Goal: Task Accomplishment & Management: Complete application form

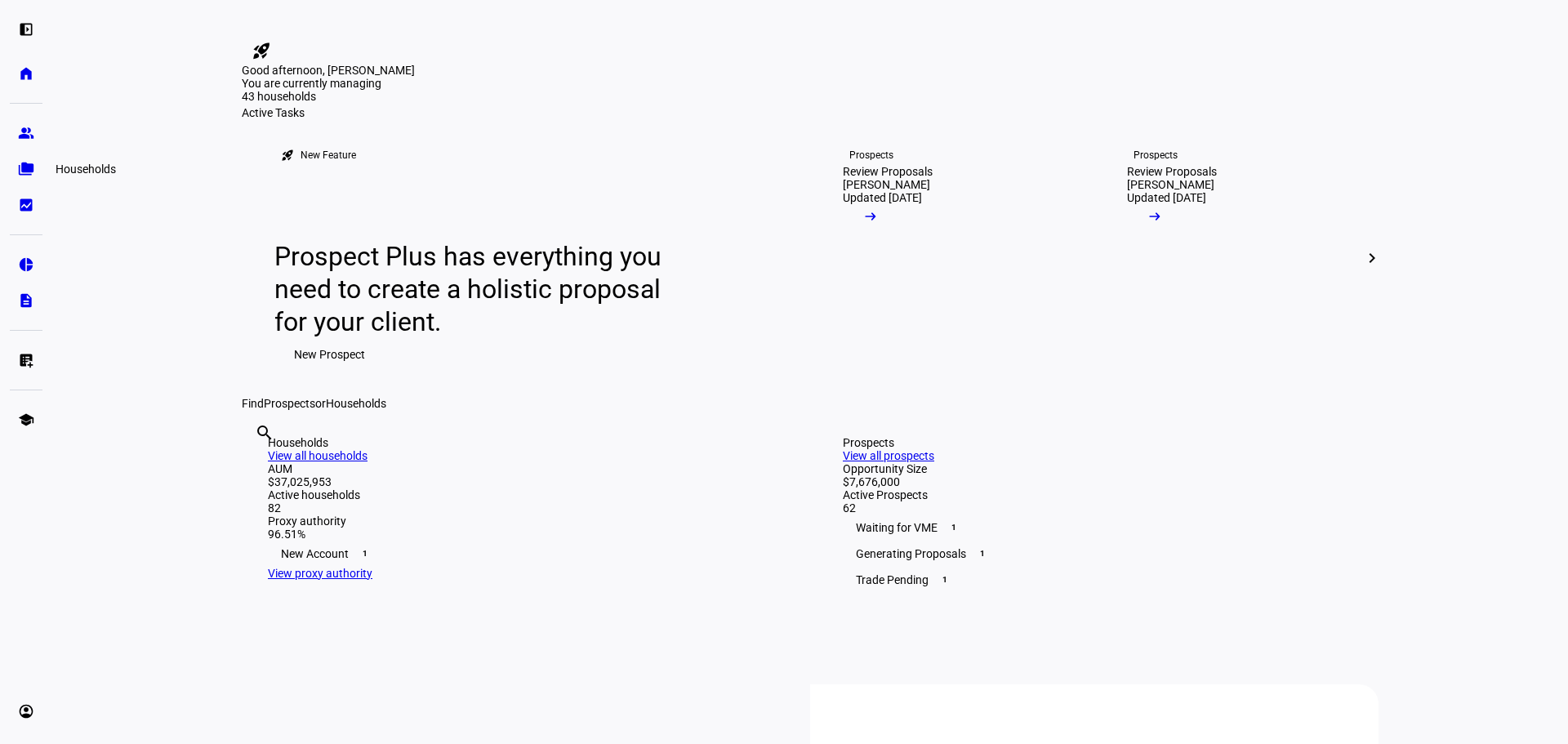
click at [36, 166] on link "folder_copy Households" at bounding box center [26, 169] width 33 height 33
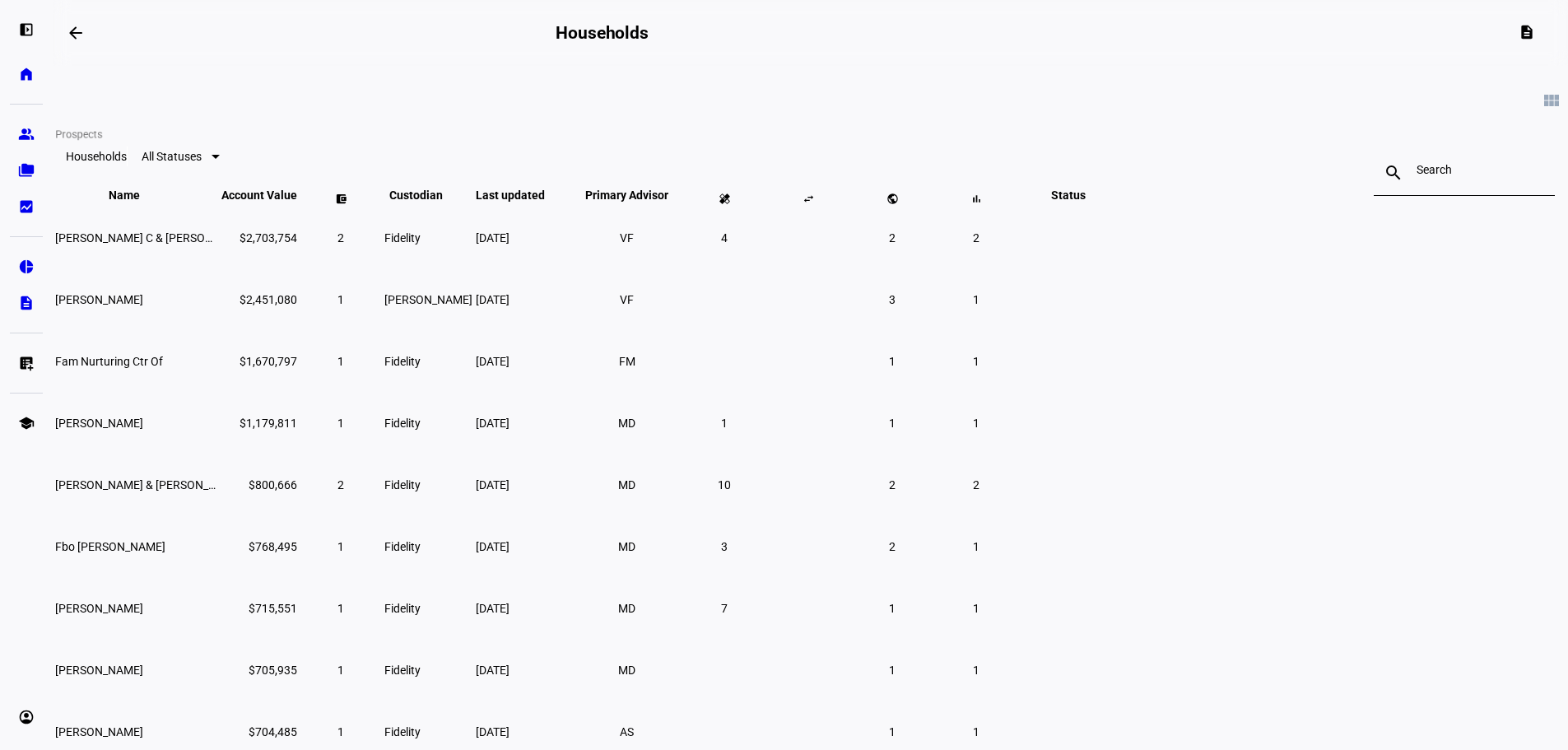
click at [26, 149] on link "group Prospects" at bounding box center [26, 134] width 33 height 33
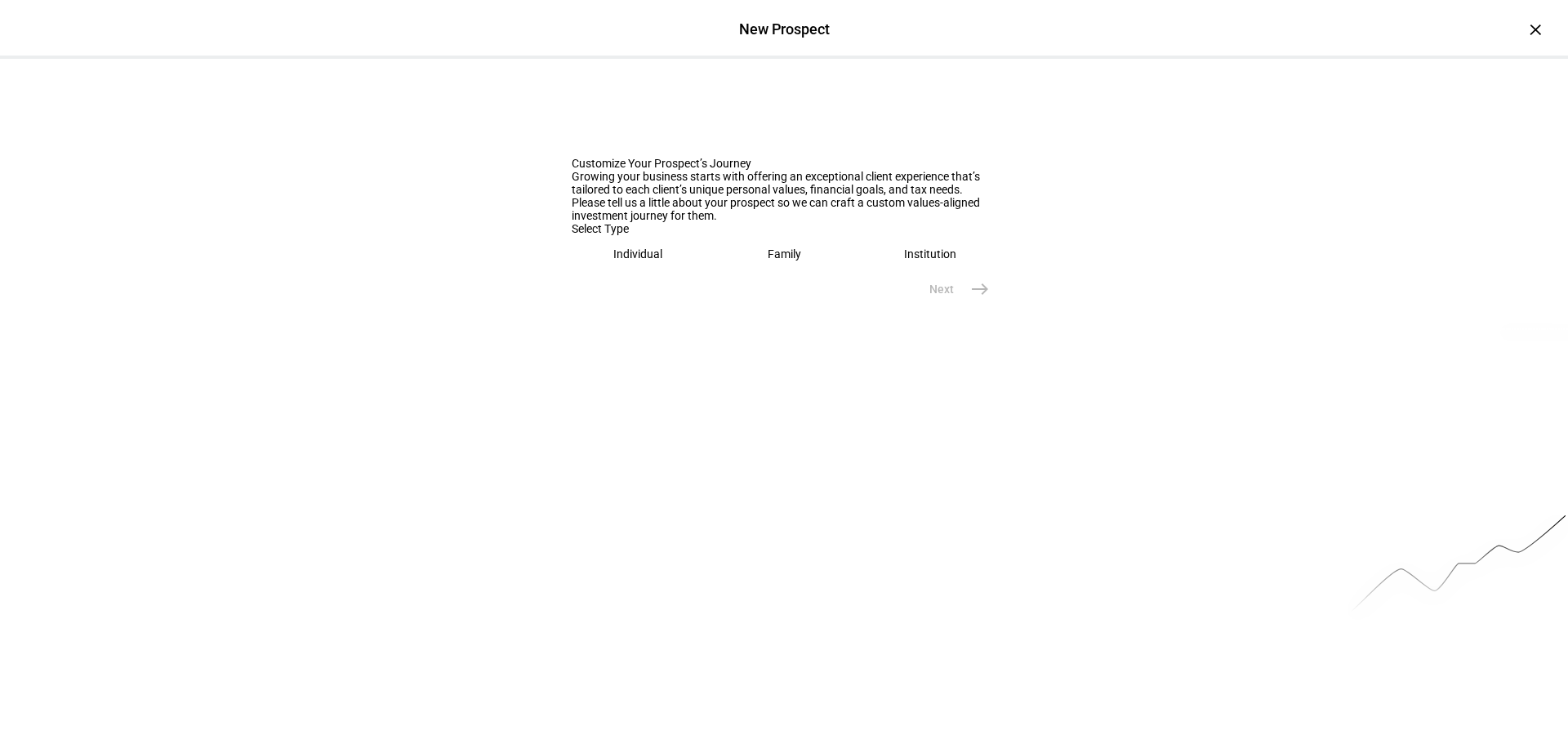
click at [641, 260] on div "Individual" at bounding box center [638, 253] width 49 height 13
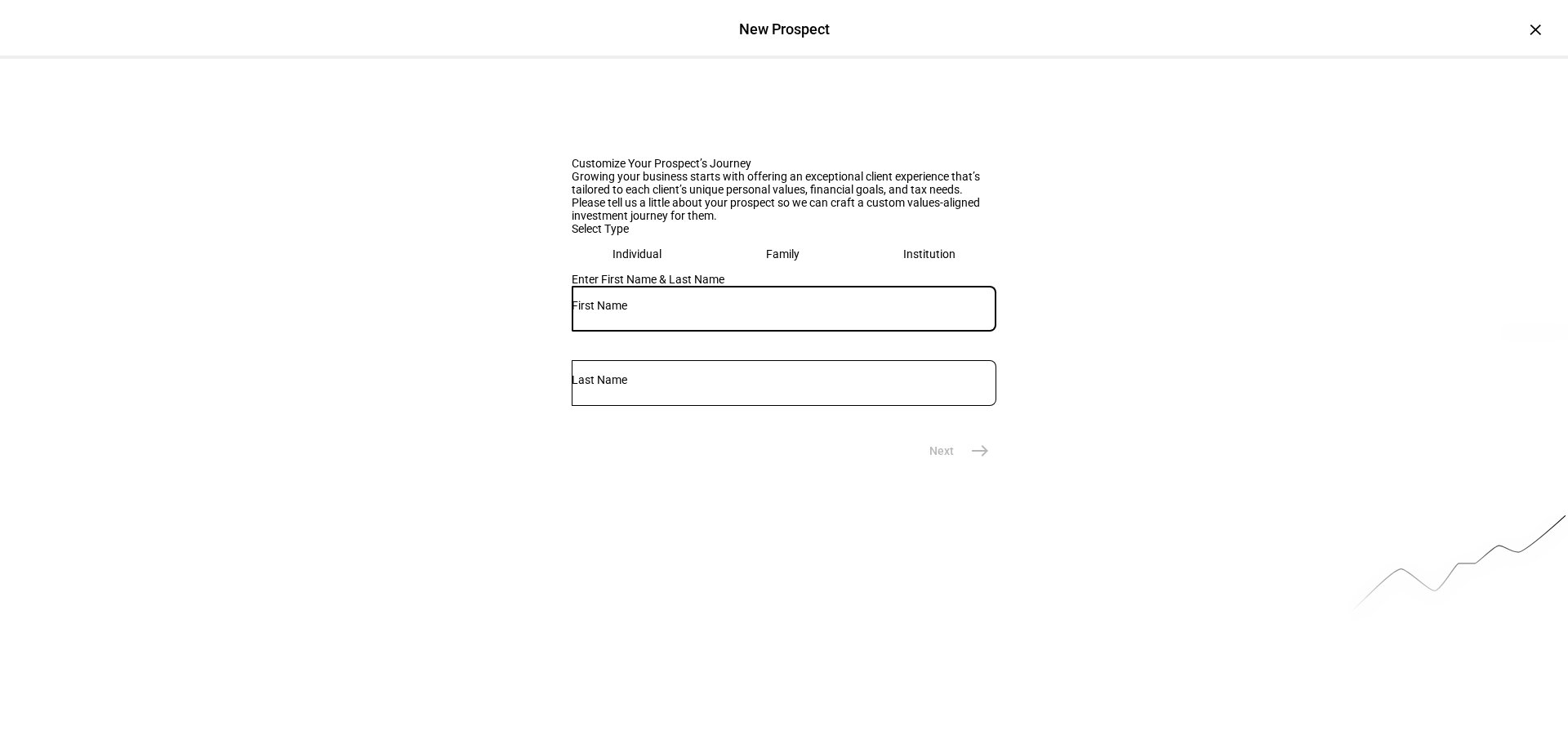
click at [643, 312] on input "text" at bounding box center [784, 305] width 425 height 13
type input "[PERSON_NAME]"
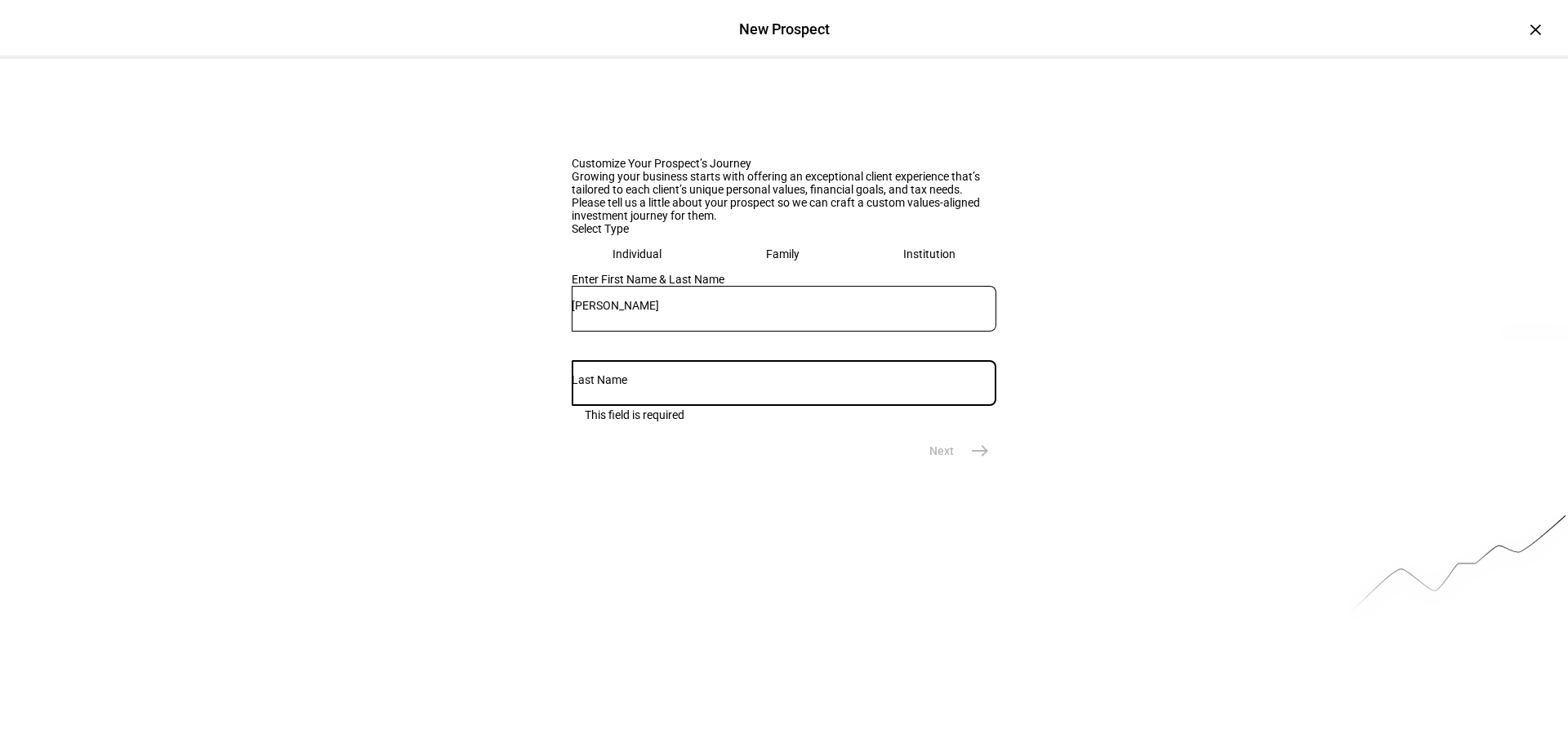
click at [901, 386] on input "text" at bounding box center [784, 379] width 425 height 13
type input "Ruxin"
click at [983, 460] on mat-icon "east" at bounding box center [979, 450] width 19 height 19
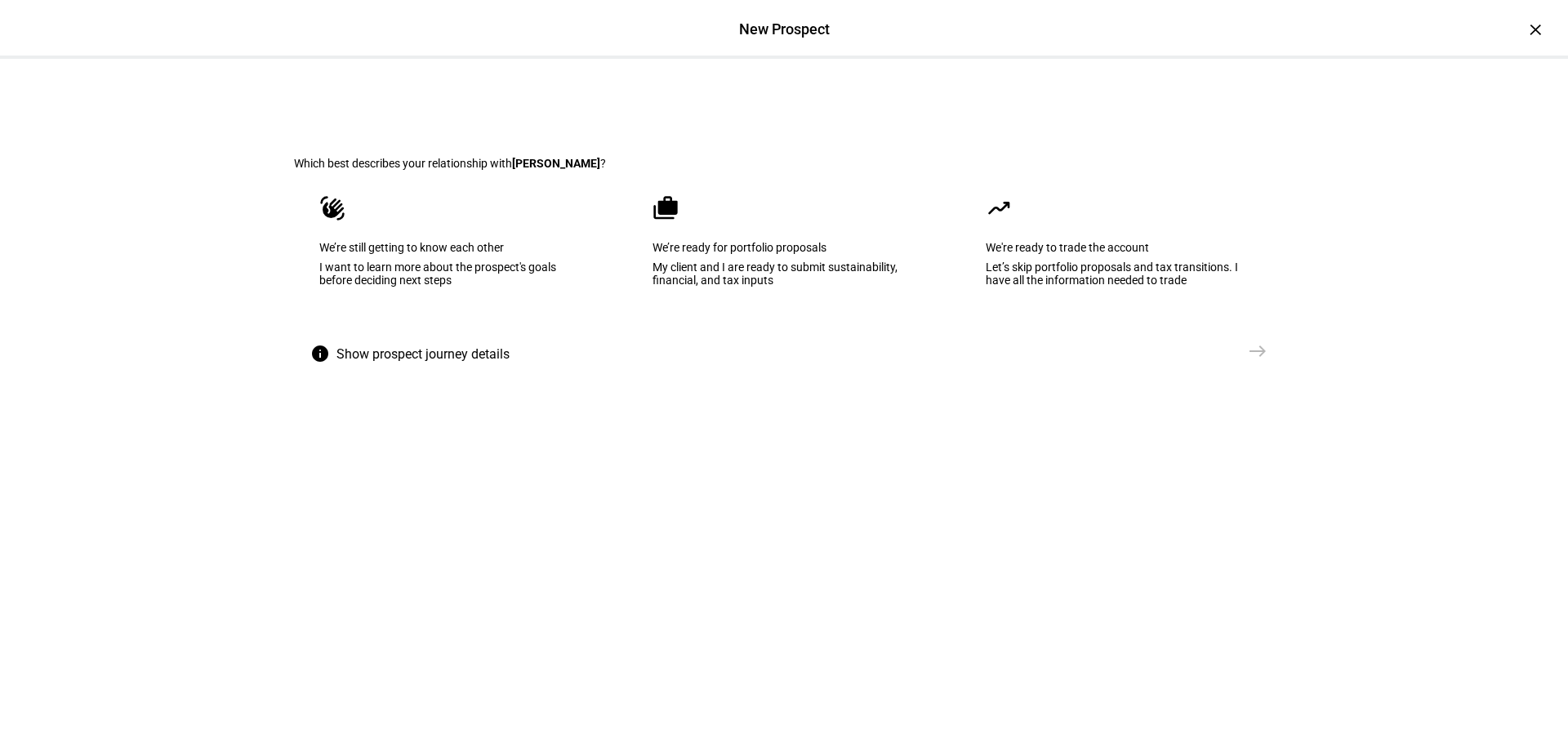
click at [491, 329] on eth-mega-radio-button "waving_hand We’re still getting to know each other I want to learn more about t…" at bounding box center [450, 252] width 313 height 165
click at [1229, 367] on button "Send [GEOGRAPHIC_DATA]" at bounding box center [1217, 350] width 114 height 33
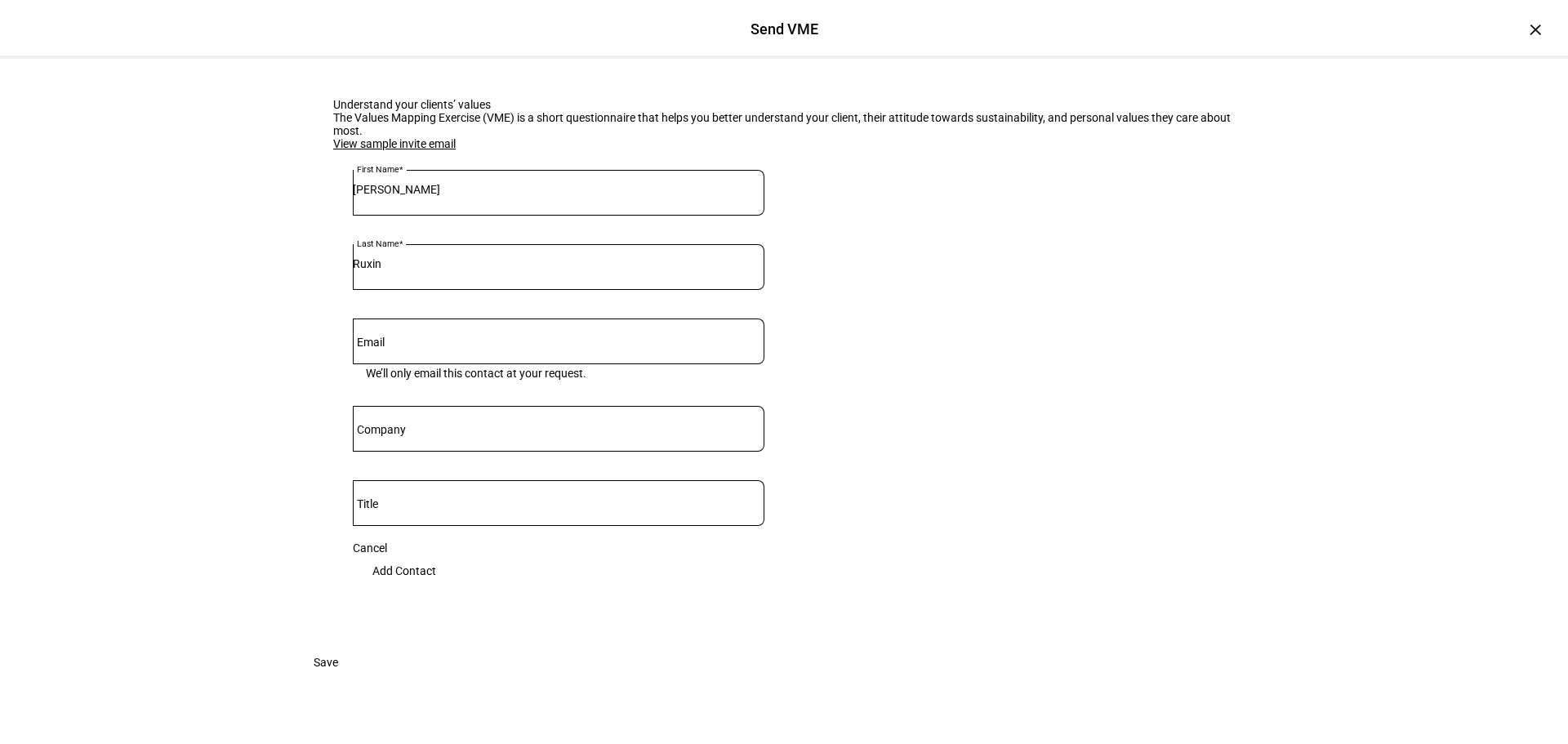
click at [74, 409] on div "Understand your clients’ values The Values Mapping Exercise (VME) is a short qu…" at bounding box center [784, 394] width 1568 height 669
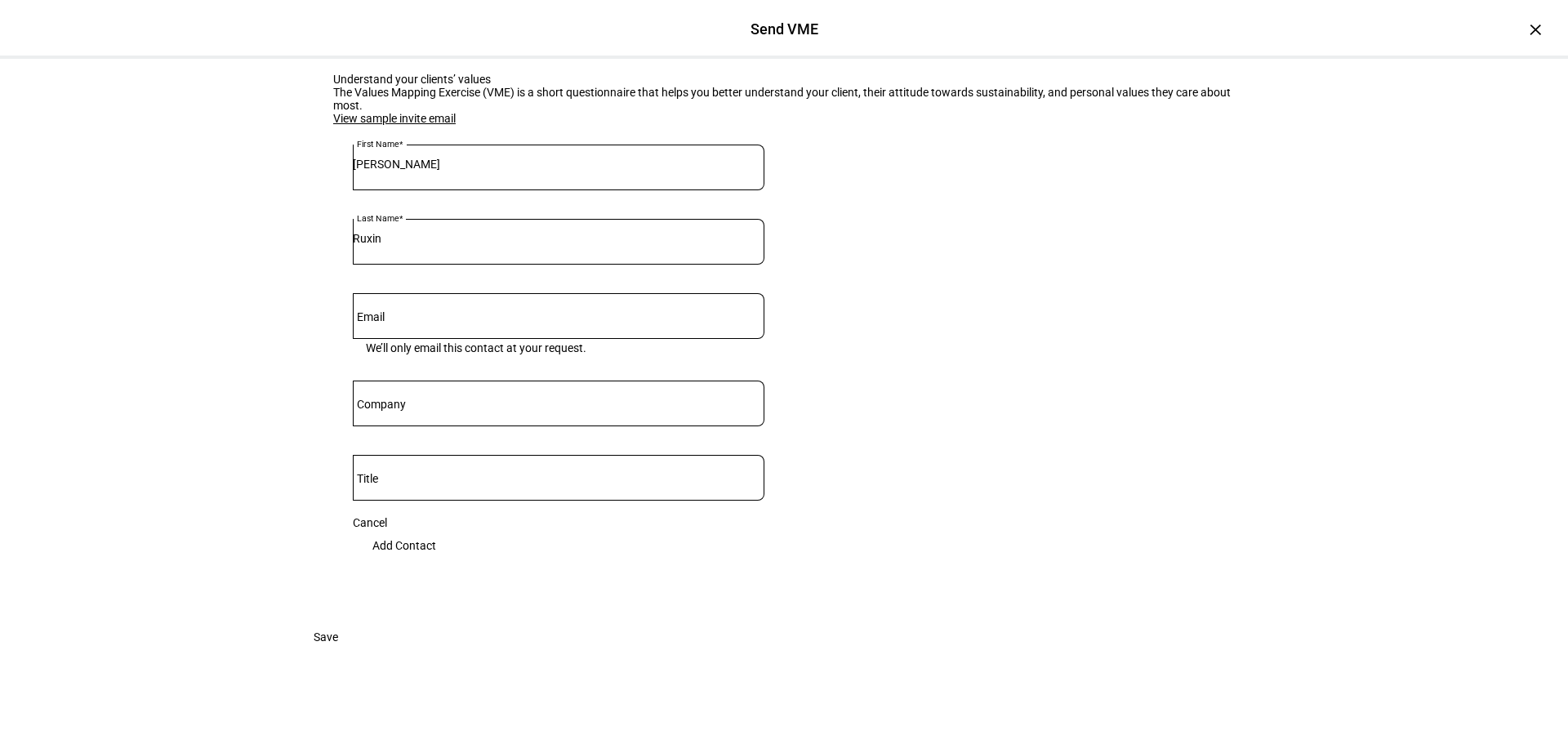
scroll to position [204, 0]
paste input "[EMAIL_ADDRESS][DOMAIN_NAME];"
type input "[EMAIL_ADDRESS][DOMAIN_NAME];"
click at [429, 380] on div at bounding box center [558, 403] width 411 height 46
click at [252, 367] on div "Understand your clients’ values The Values Mapping Exercise (VME) is a short qu…" at bounding box center [784, 368] width 1568 height 669
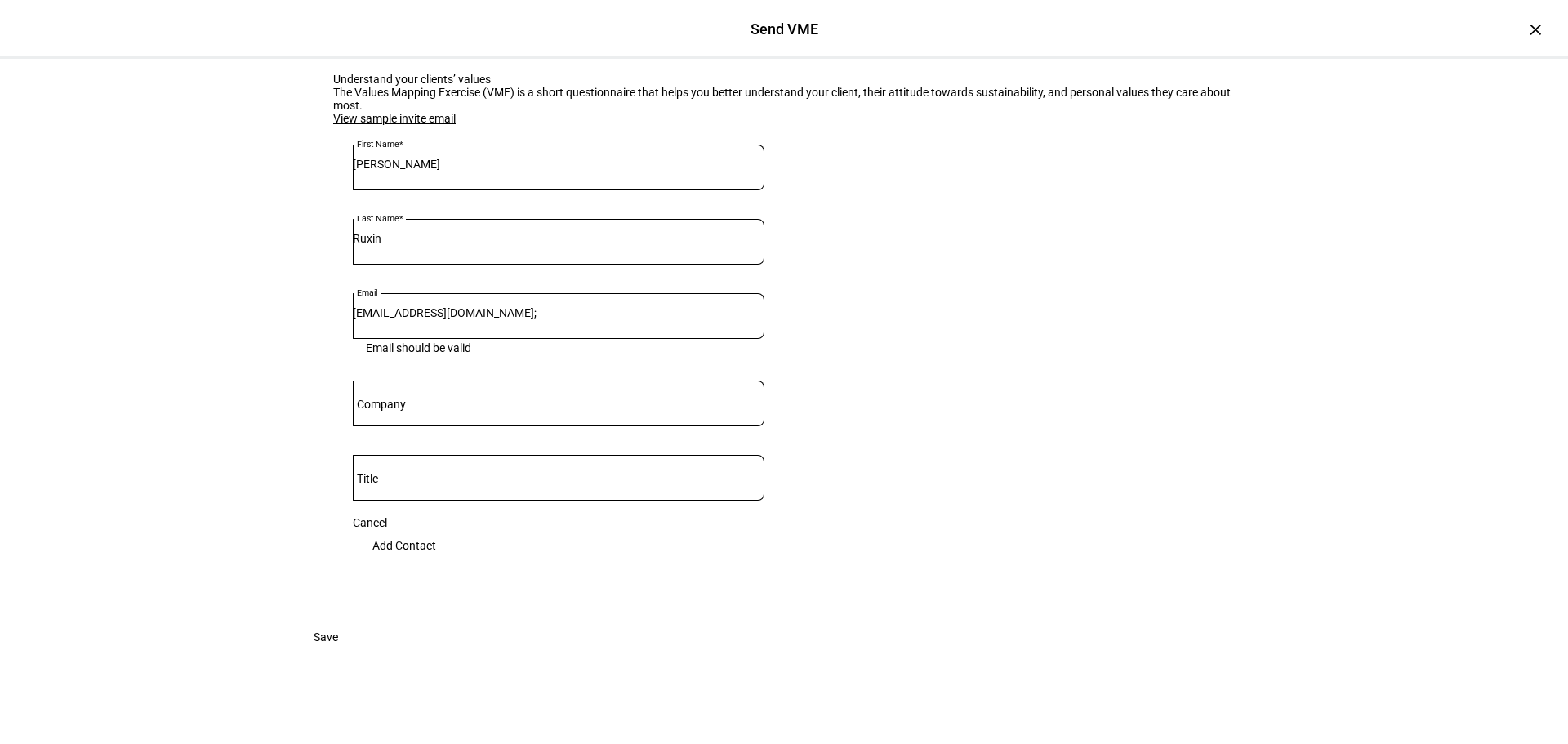
click at [476, 454] on div at bounding box center [558, 477] width 411 height 46
type input "Client"
click at [940, 312] on eth-form-card "Understand your clients’ values The Values Mapping Exercise (VME) is a short qu…" at bounding box center [784, 327] width 980 height 587
click at [471, 307] on input "[EMAIL_ADDRESS][DOMAIN_NAME];" at bounding box center [558, 312] width 411 height 13
type input "[EMAIL_ADDRESS][DOMAIN_NAME]"
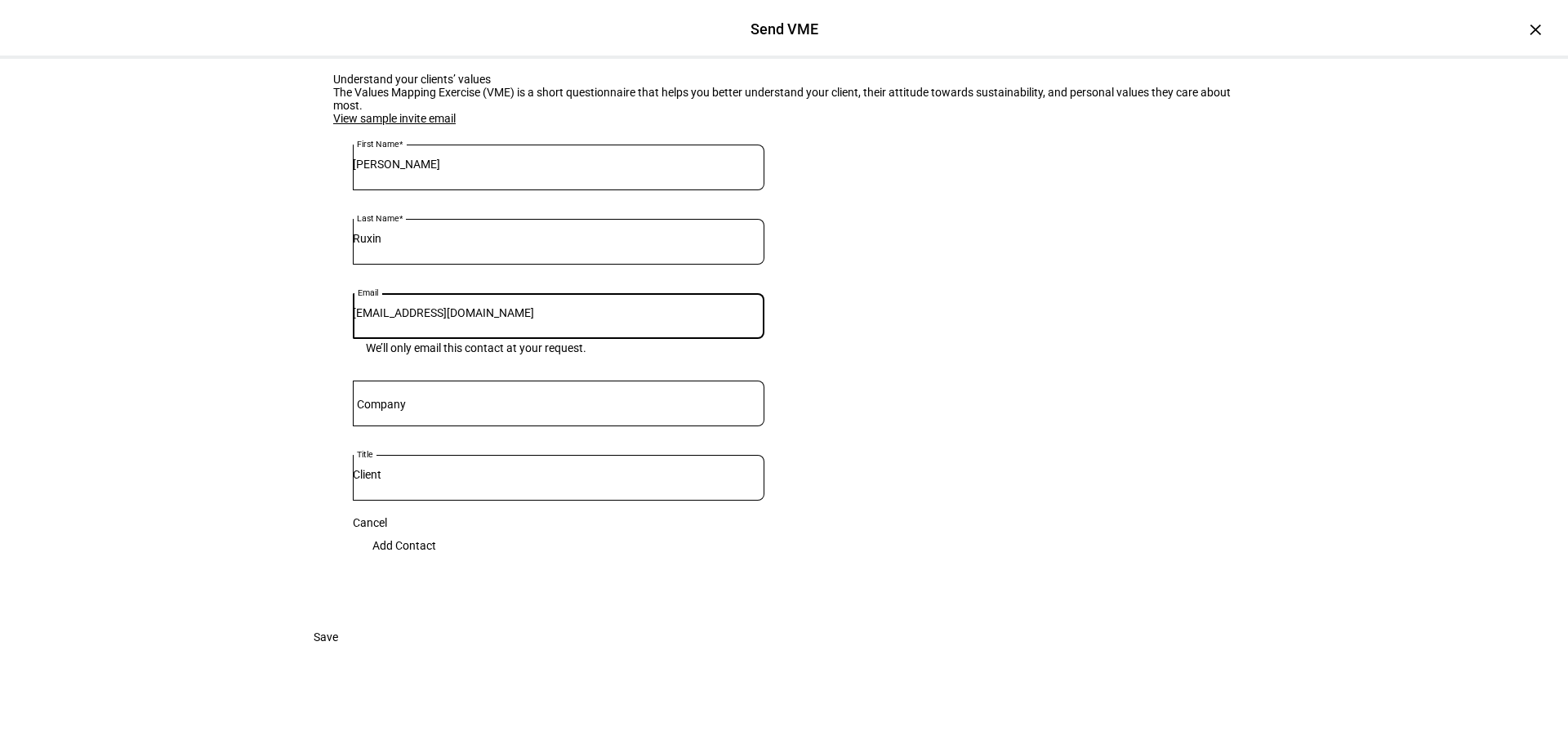
click at [888, 339] on eth-form-card "Understand your clients’ values The Values Mapping Exercise (VME) is a short qu…" at bounding box center [784, 327] width 980 height 587
click at [436, 529] on span "Add Contact" at bounding box center [404, 545] width 63 height 33
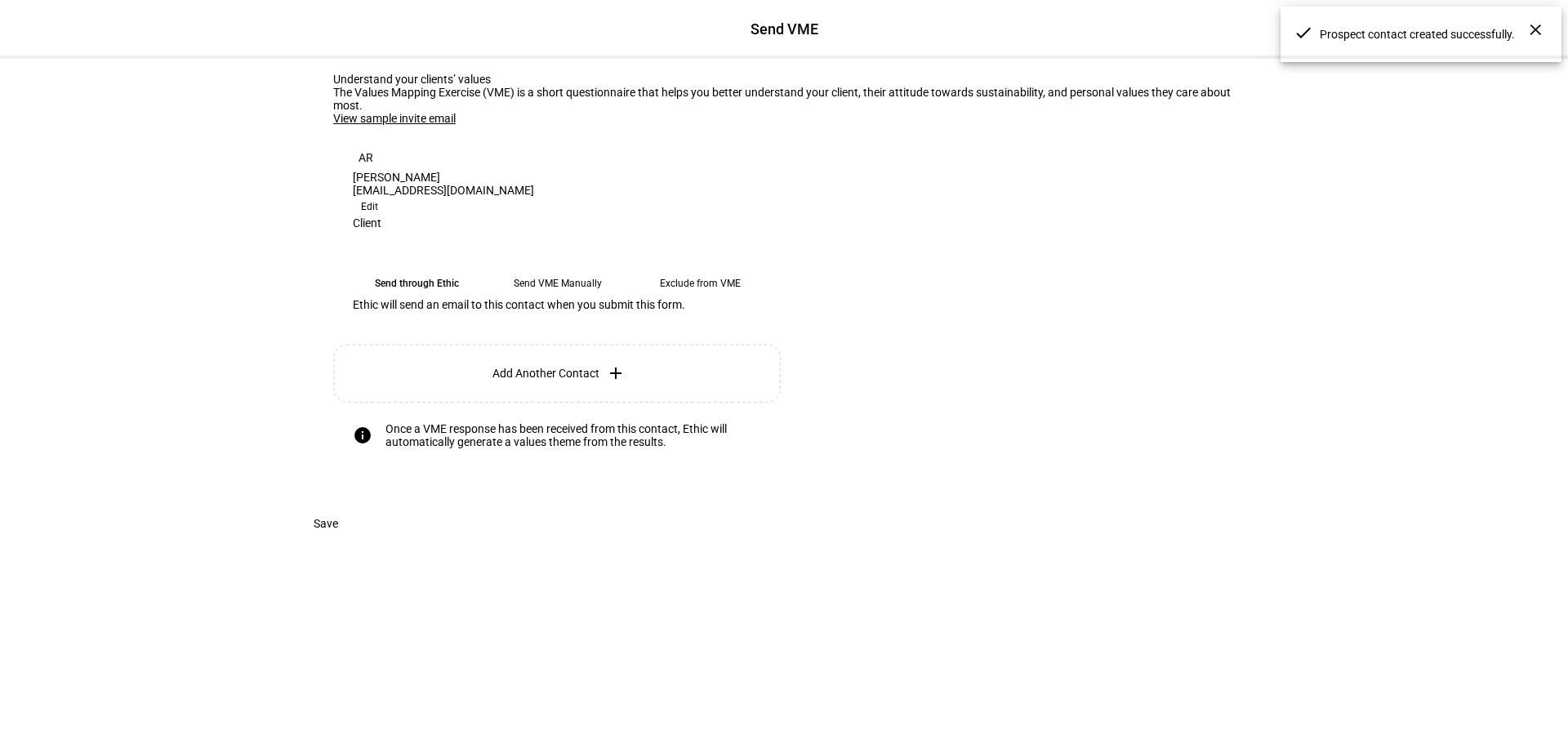
scroll to position [59, 0]
click at [580, 298] on eth-mega-radio-button "Send VME Manually" at bounding box center [558, 283] width 129 height 30
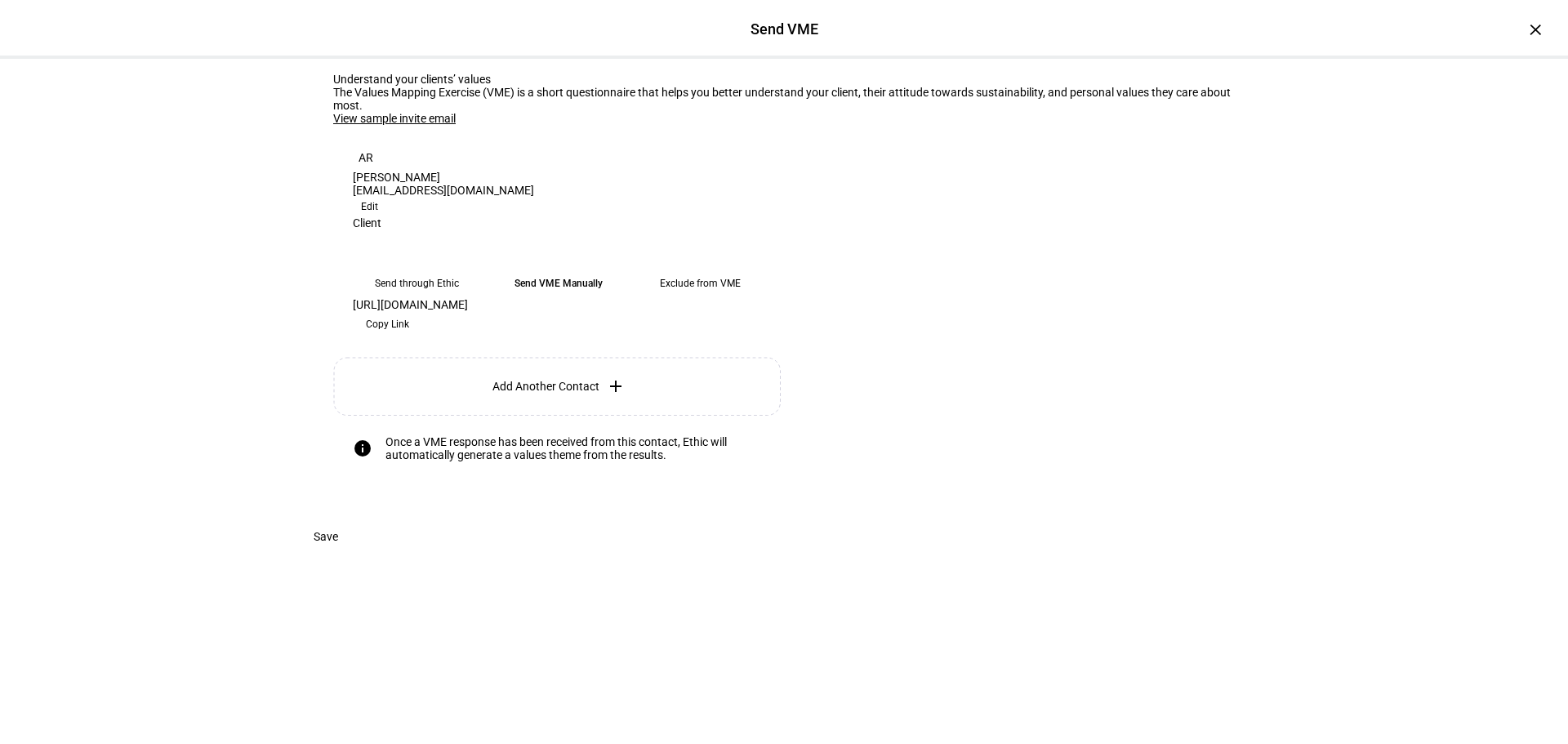
click at [409, 337] on span "Copy Link" at bounding box center [387, 323] width 43 height 26
click at [421, 125] on link "View sample invite email" at bounding box center [394, 117] width 122 height 13
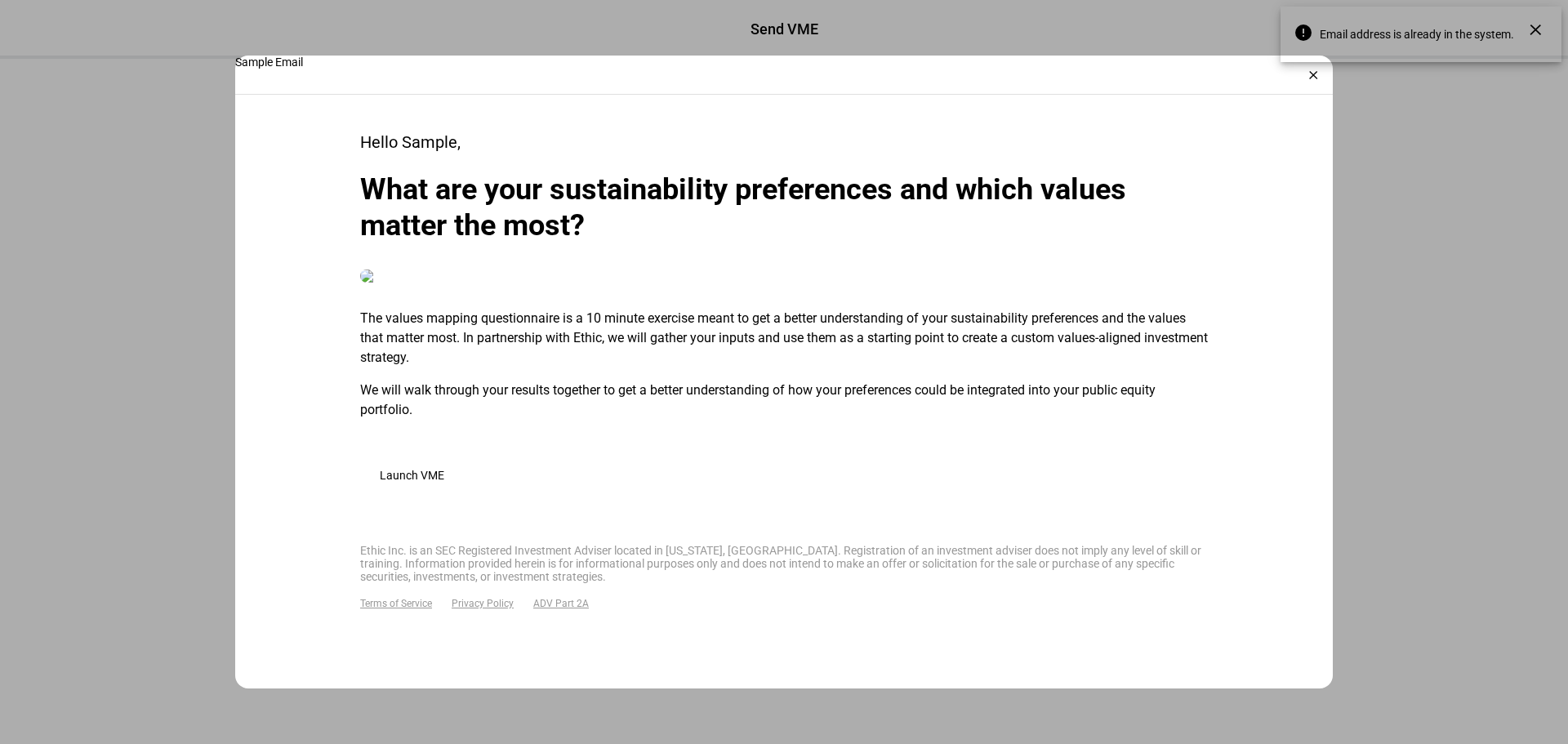
scroll to position [707, 0]
click at [172, 432] on div at bounding box center [784, 372] width 1568 height 744
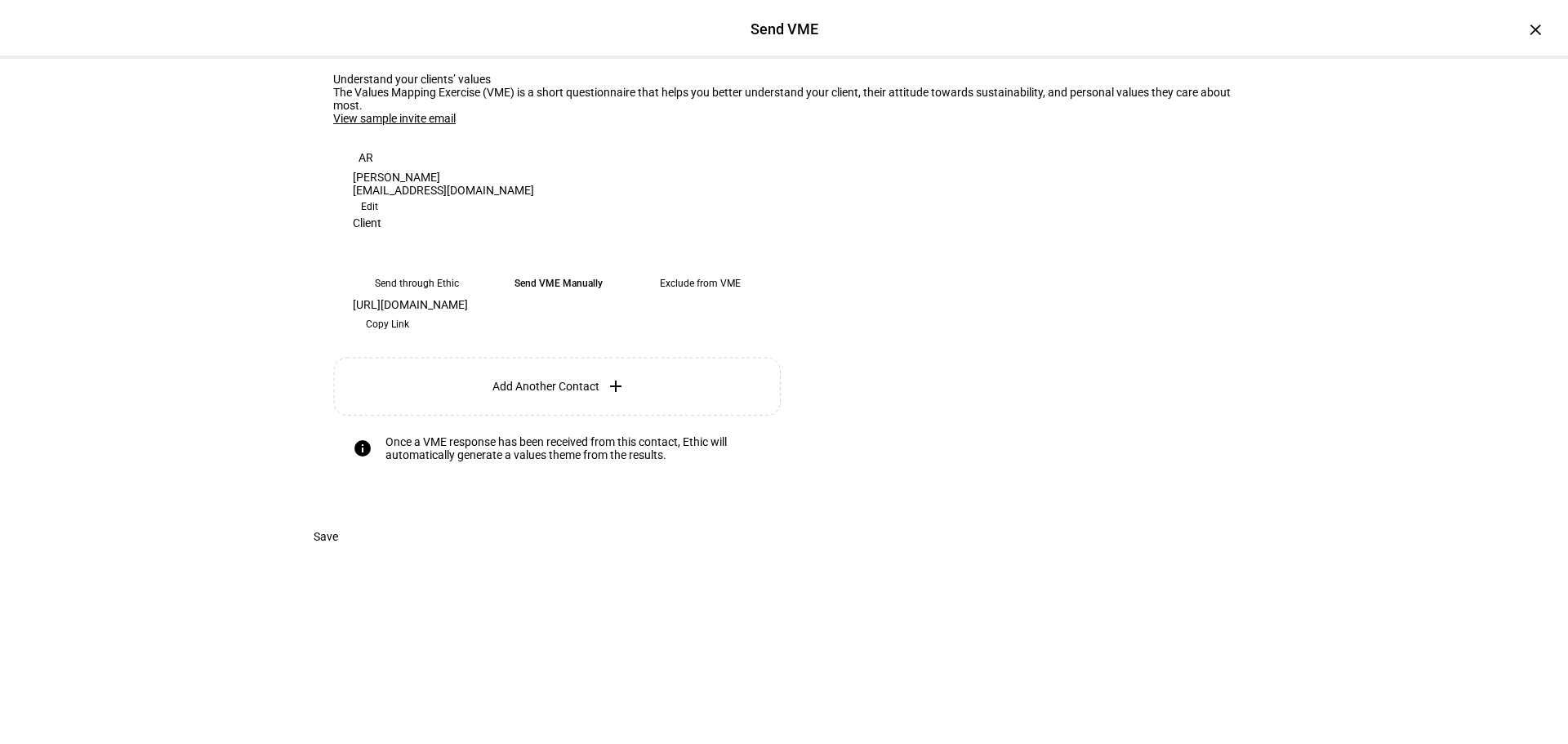
scroll to position [140, 0]
